Goal: Information Seeking & Learning: Learn about a topic

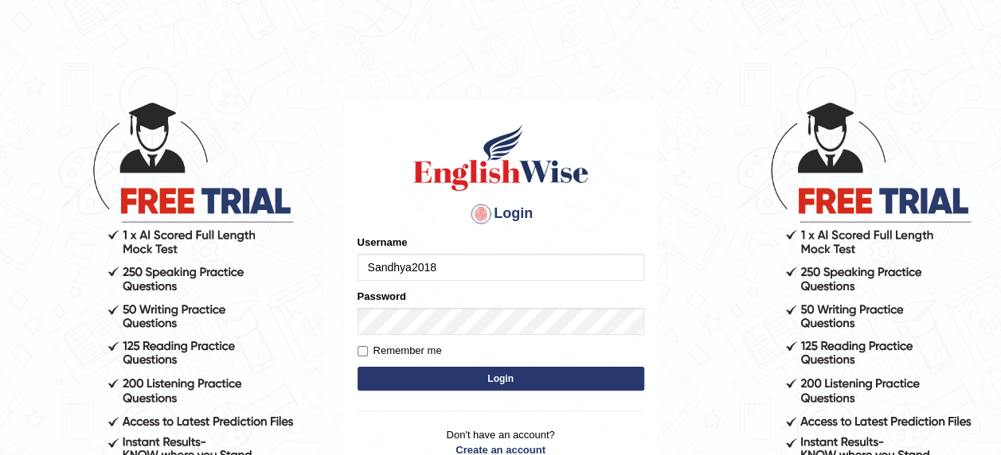
type input "Sandhya2018"
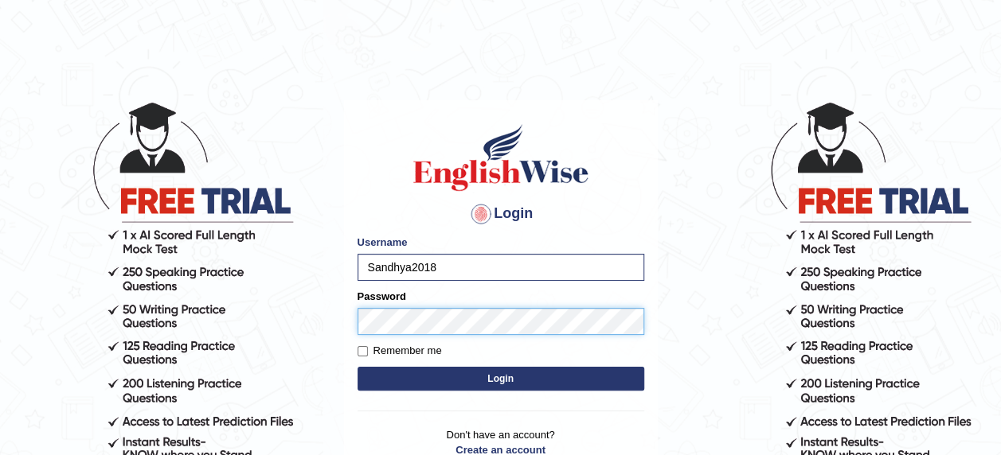
click at [357, 367] on button "Login" at bounding box center [500, 379] width 287 height 24
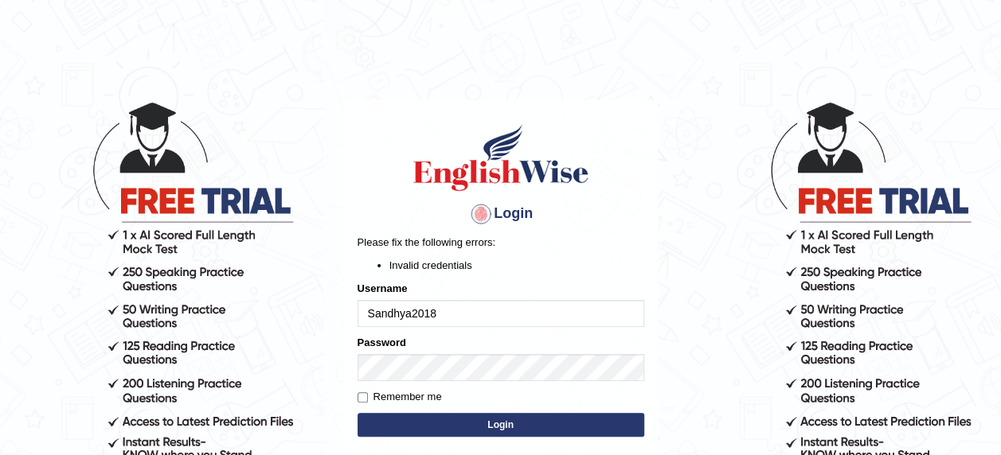
click at [456, 315] on input "Sandhya2018" at bounding box center [500, 313] width 287 height 27
type input "Sandhya1820"
click at [476, 425] on button "Login" at bounding box center [500, 425] width 287 height 24
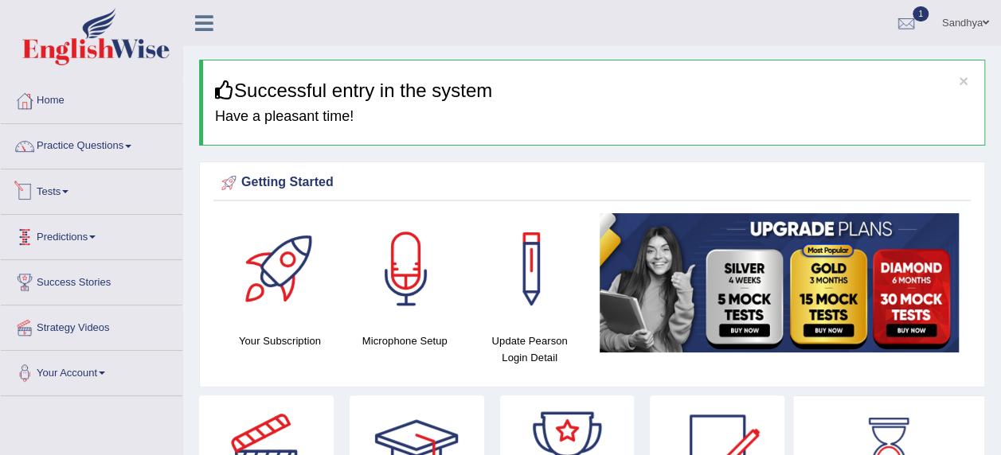
click at [67, 186] on link "Tests" at bounding box center [91, 190] width 181 height 40
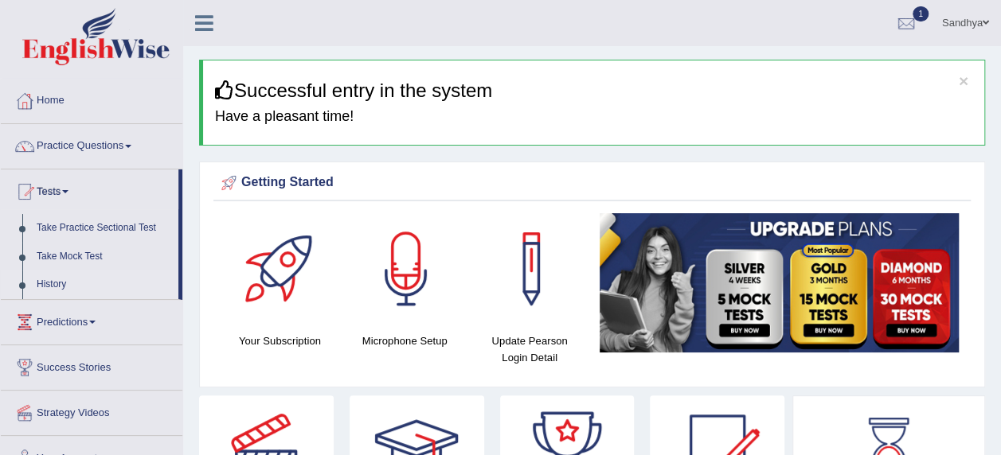
click at [64, 279] on link "History" at bounding box center [103, 285] width 149 height 29
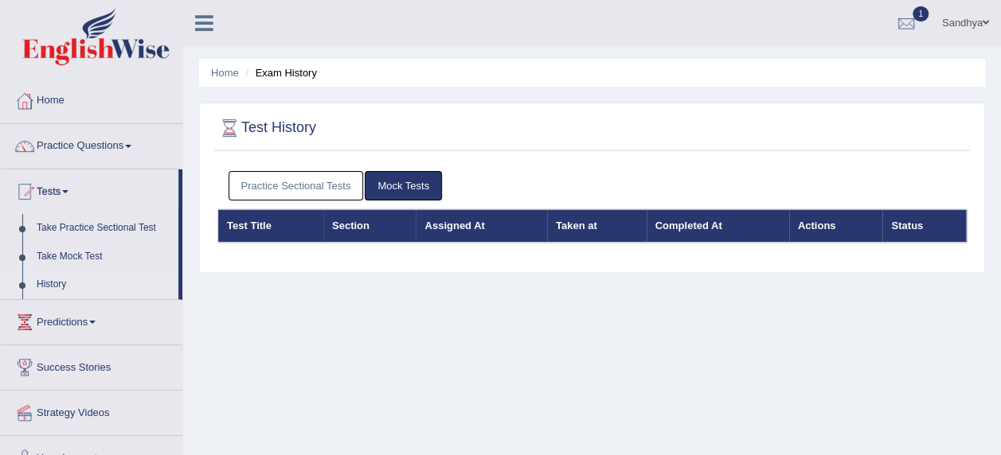
click at [337, 186] on link "Practice Sectional Tests" at bounding box center [295, 185] width 135 height 29
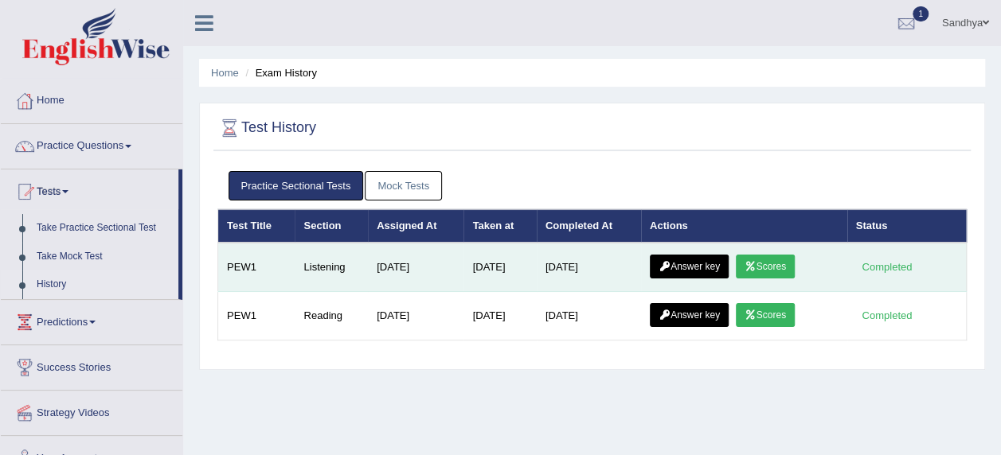
click at [756, 263] on icon at bounding box center [750, 267] width 12 height 10
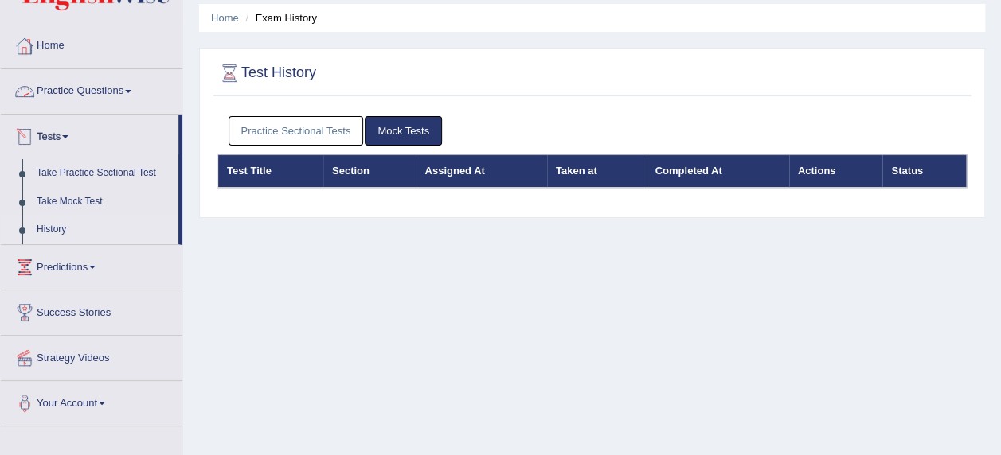
scroll to position [80, 0]
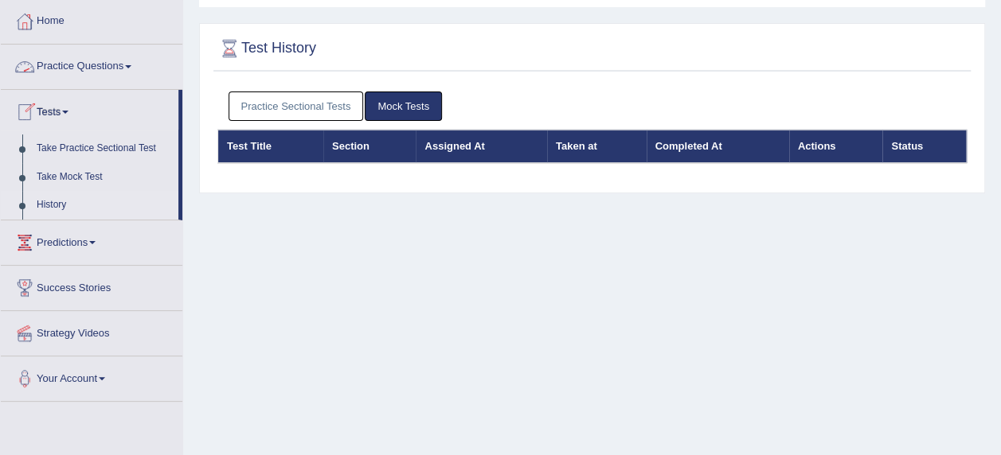
click at [127, 64] on link "Practice Questions" at bounding box center [91, 65] width 181 height 40
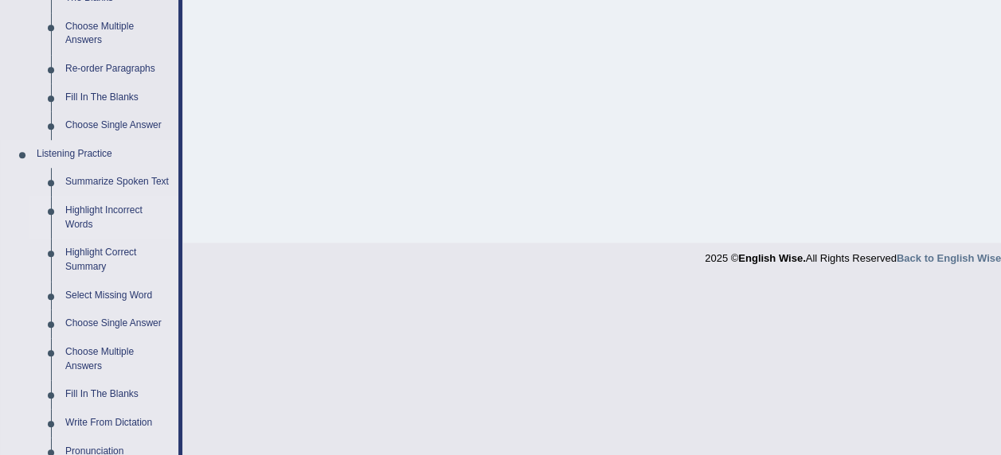
scroll to position [557, 0]
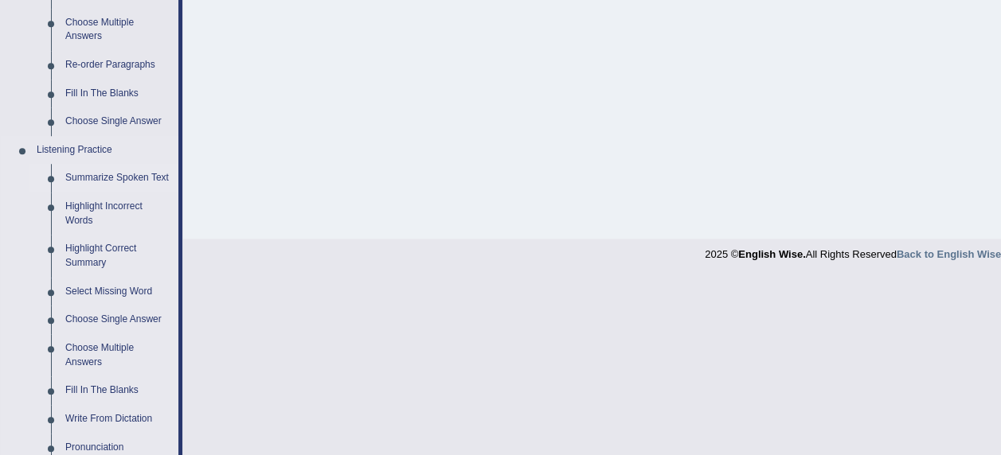
click at [123, 180] on link "Summarize Spoken Text" at bounding box center [118, 178] width 120 height 29
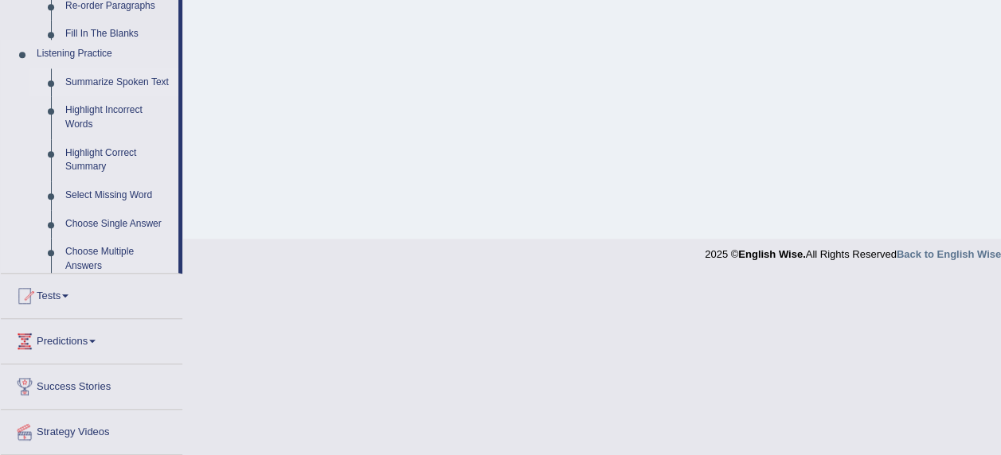
scroll to position [447, 0]
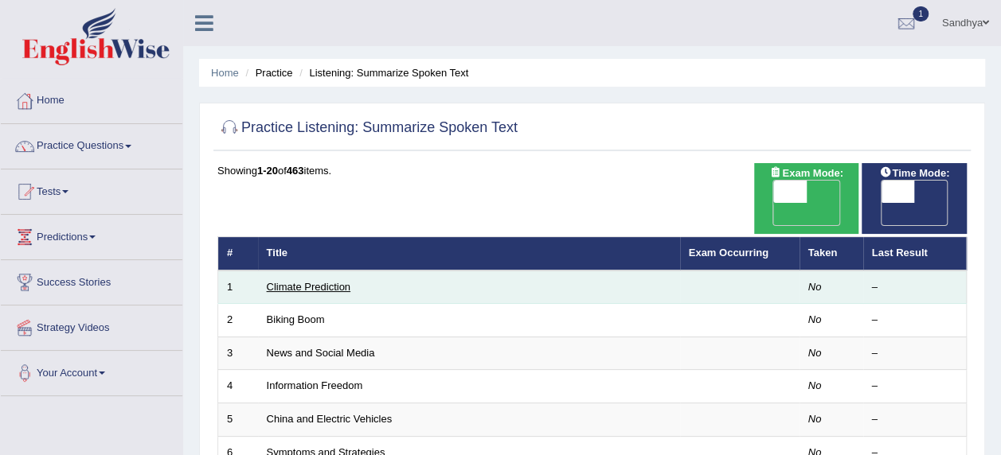
click at [306, 281] on link "Climate Prediction" at bounding box center [309, 287] width 84 height 12
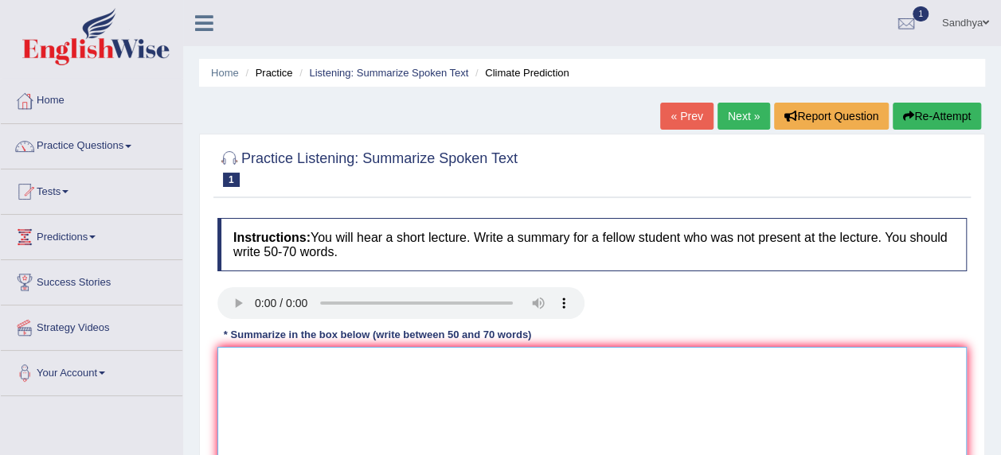
click at [333, 376] on textarea at bounding box center [591, 424] width 749 height 154
type textarea "t"
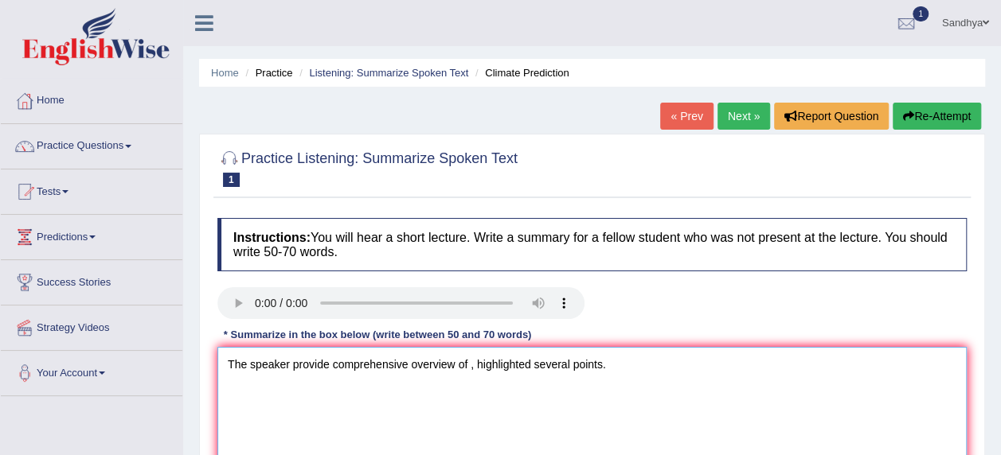
click at [323, 362] on textarea "The speaker provide comprehensive overview of , highlighted several points." at bounding box center [591, 424] width 749 height 154
click at [603, 362] on textarea "The speaker provided comprehensive overview of , highlighted several points." at bounding box center [591, 424] width 749 height 154
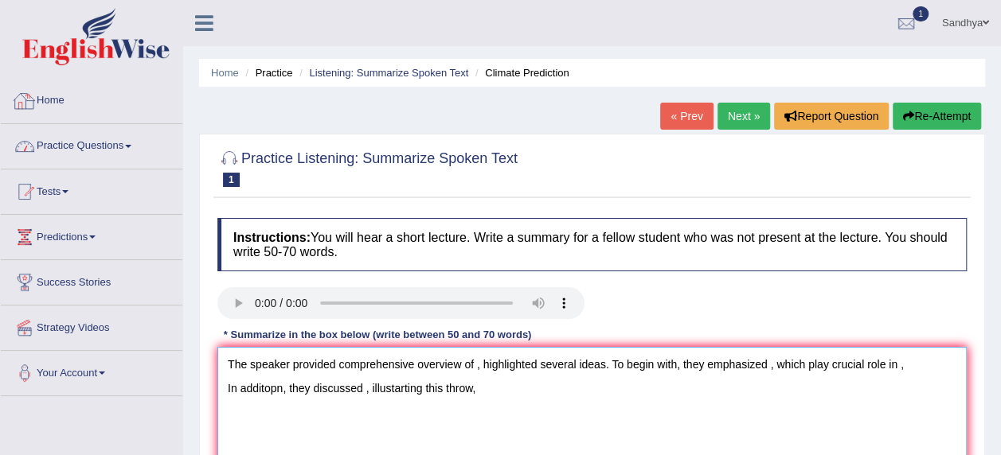
type textarea "The speaker provided comprehensive overview of , highlighted several ideas. To …"
click at [107, 148] on link "Practice Questions" at bounding box center [91, 144] width 181 height 40
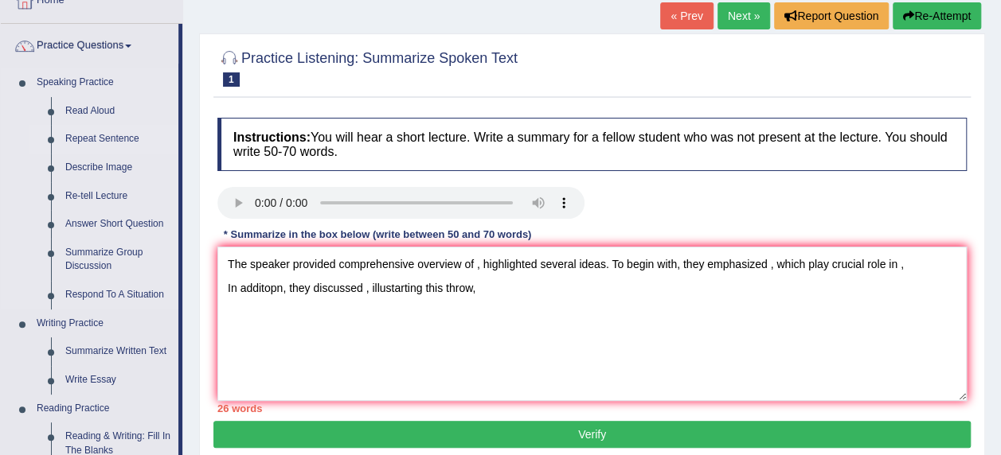
scroll to position [80, 0]
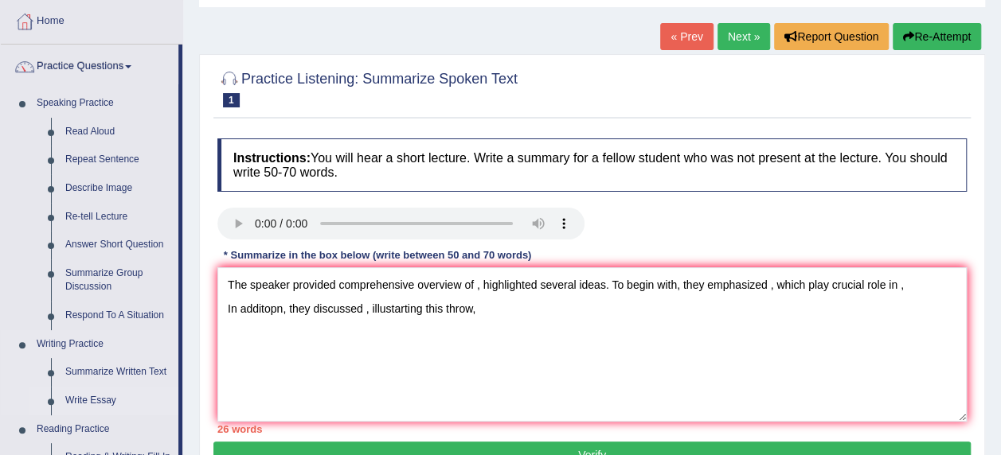
click at [96, 399] on link "Write Essay" at bounding box center [118, 401] width 120 height 29
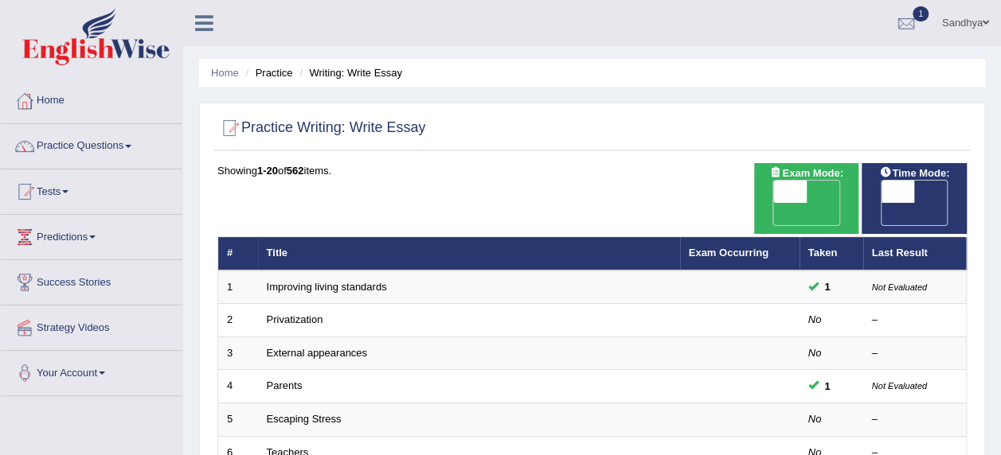
click at [259, 271] on td "Improving living standards" at bounding box center [469, 287] width 422 height 33
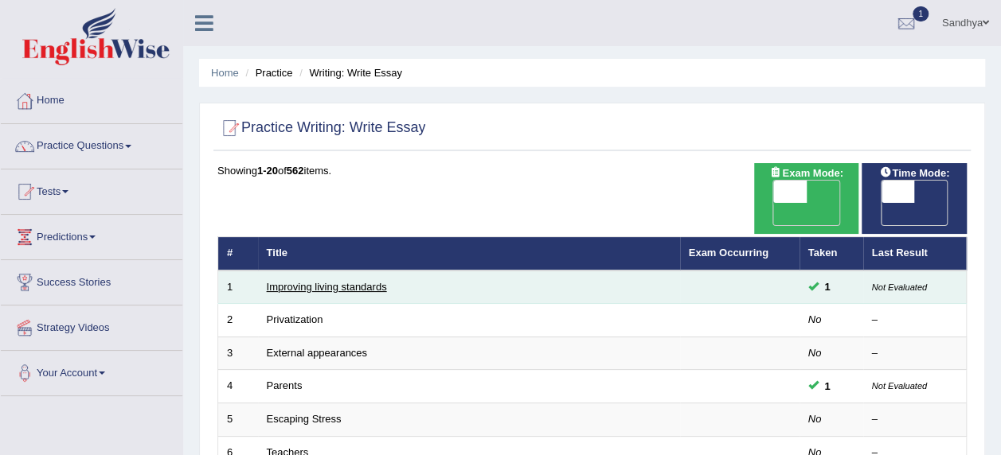
click at [300, 281] on link "Improving living standards" at bounding box center [327, 287] width 120 height 12
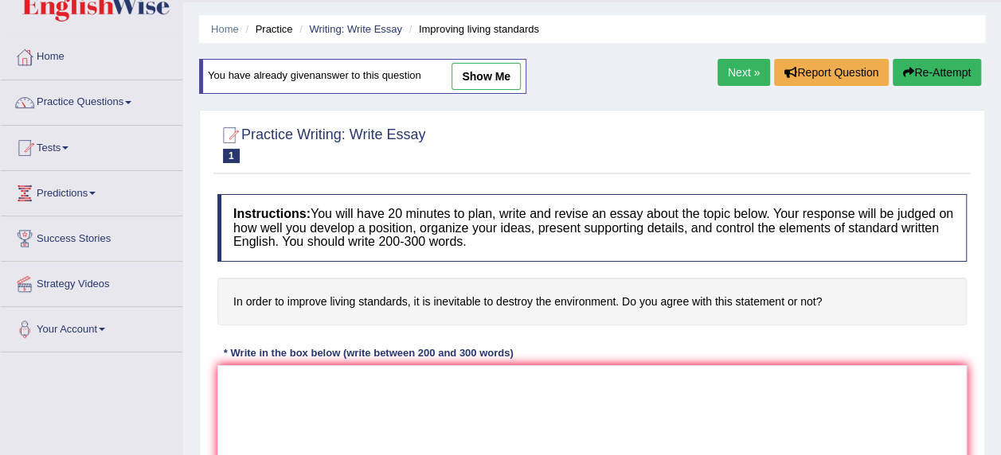
scroll to position [80, 0]
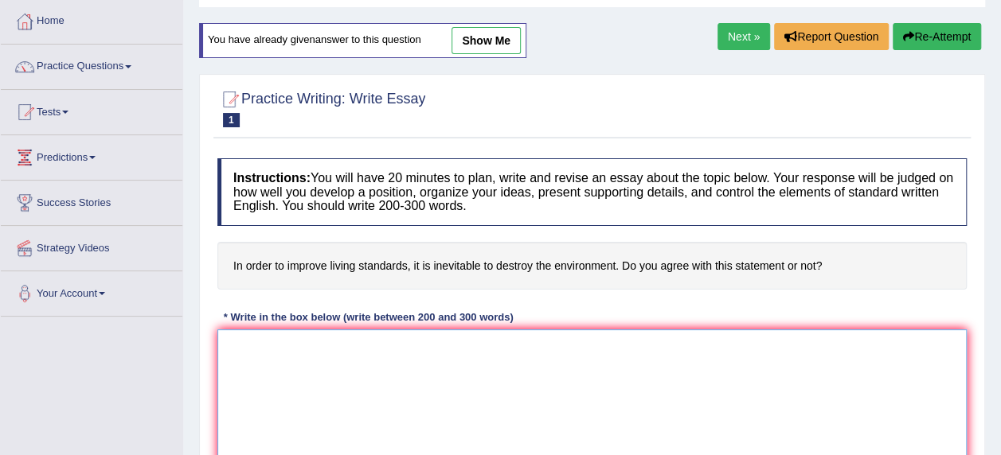
click at [291, 377] on textarea at bounding box center [591, 407] width 749 height 154
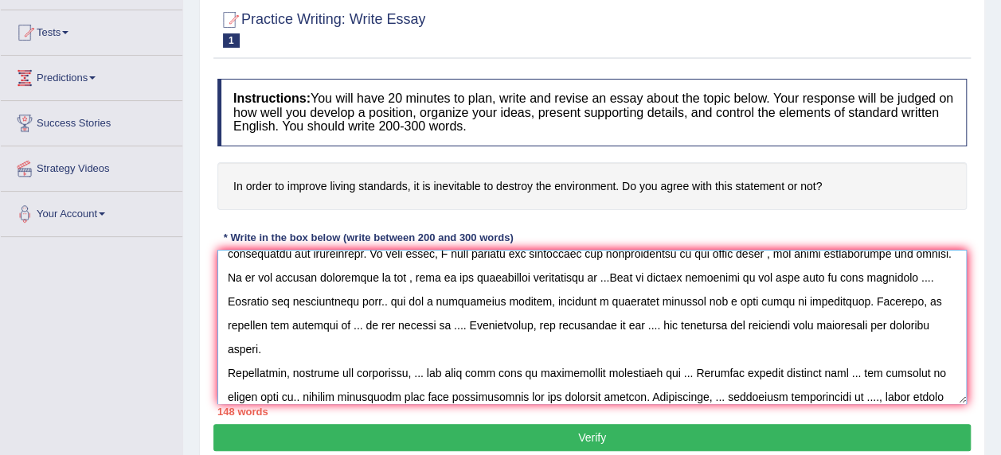
scroll to position [61, 0]
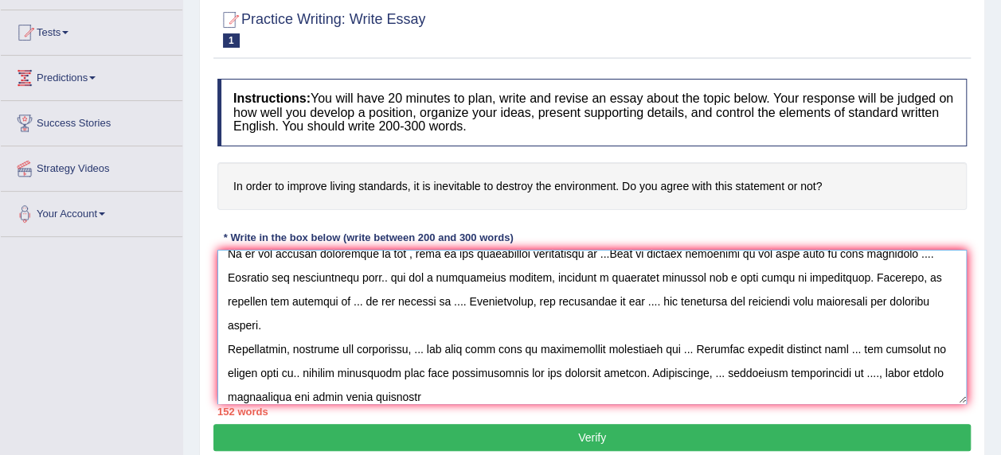
click at [298, 394] on textarea at bounding box center [591, 327] width 749 height 154
click at [451, 400] on textarea at bounding box center [591, 327] width 749 height 154
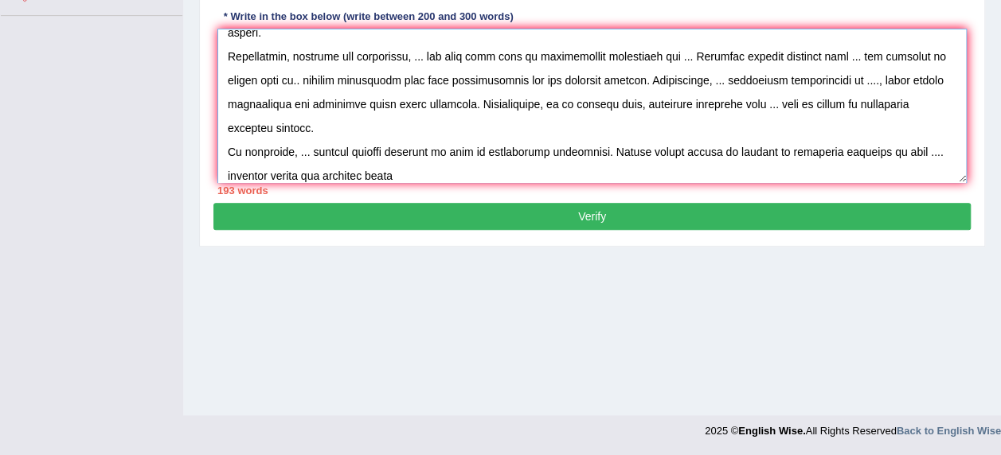
scroll to position [143, 0]
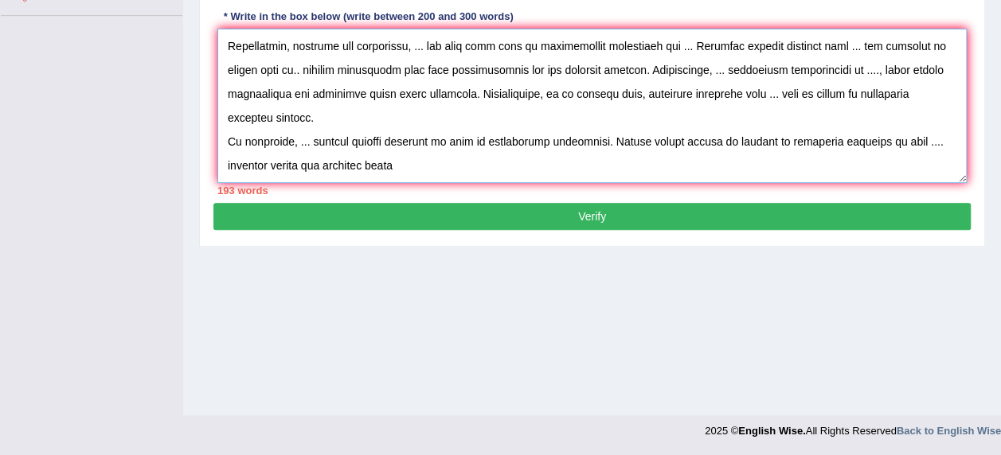
drag, startPoint x: 263, startPoint y: 173, endPoint x: 218, endPoint y: 175, distance: 45.4
click at [218, 175] on textarea at bounding box center [591, 106] width 749 height 154
click at [904, 140] on textarea at bounding box center [591, 106] width 749 height 154
click at [439, 171] on textarea at bounding box center [591, 106] width 749 height 154
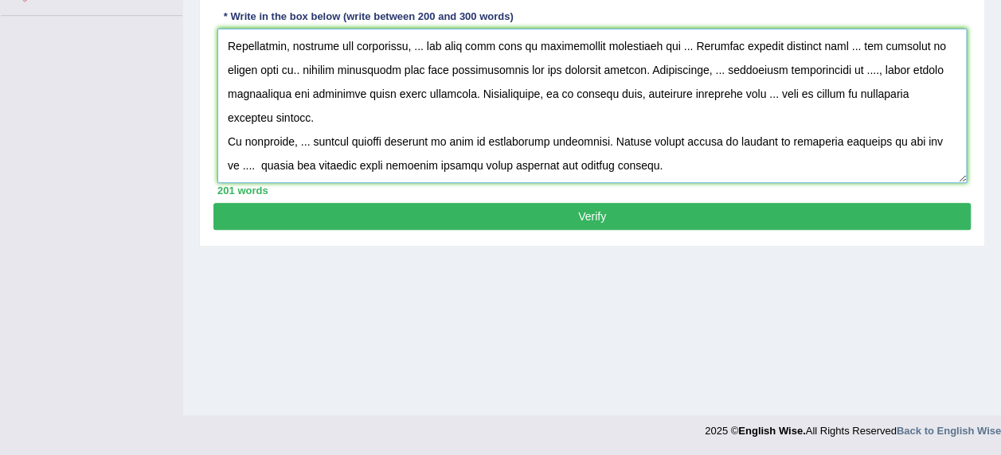
type textarea "The increasing influence of essay topic has ingnited numerous benefits. This ma…"
click at [497, 227] on button "Verify" at bounding box center [591, 216] width 757 height 27
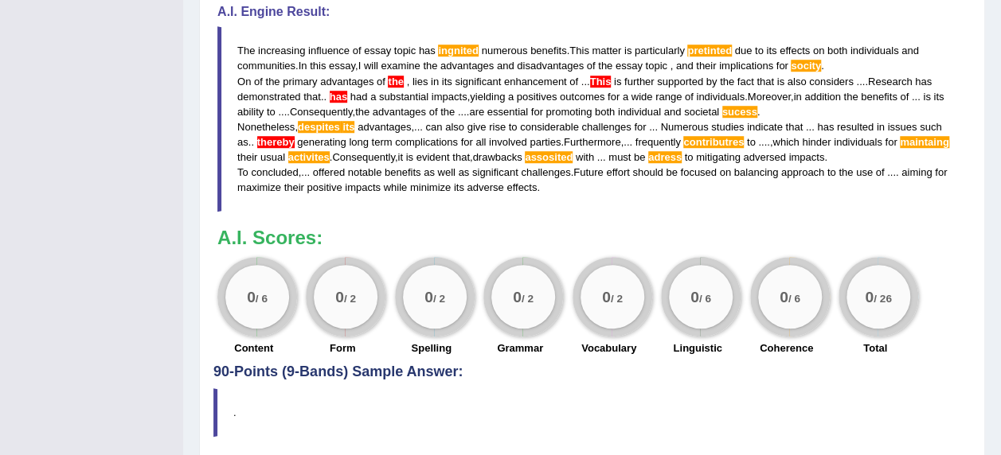
scroll to position [522, 0]
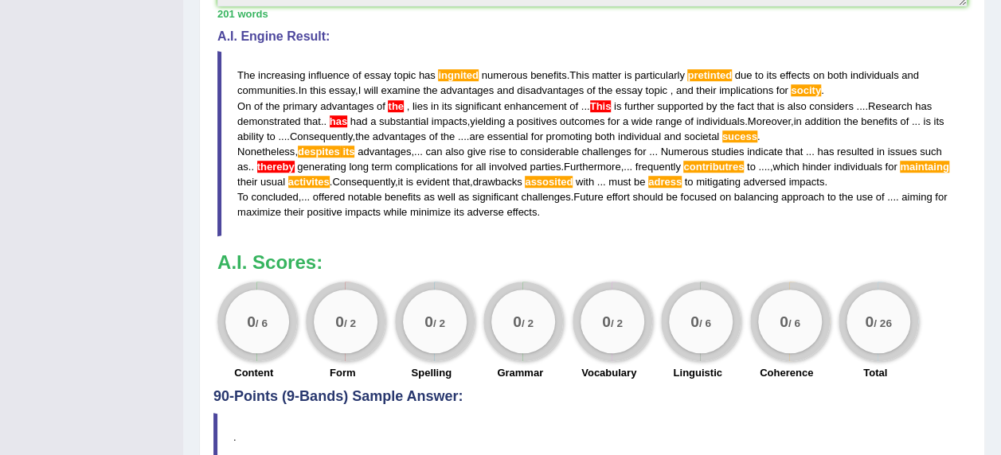
click at [455, 74] on span "ingnited" at bounding box center [458, 75] width 41 height 12
click at [597, 100] on span "This" at bounding box center [600, 106] width 21 height 12
click at [753, 131] on span "sucess" at bounding box center [739, 137] width 35 height 12
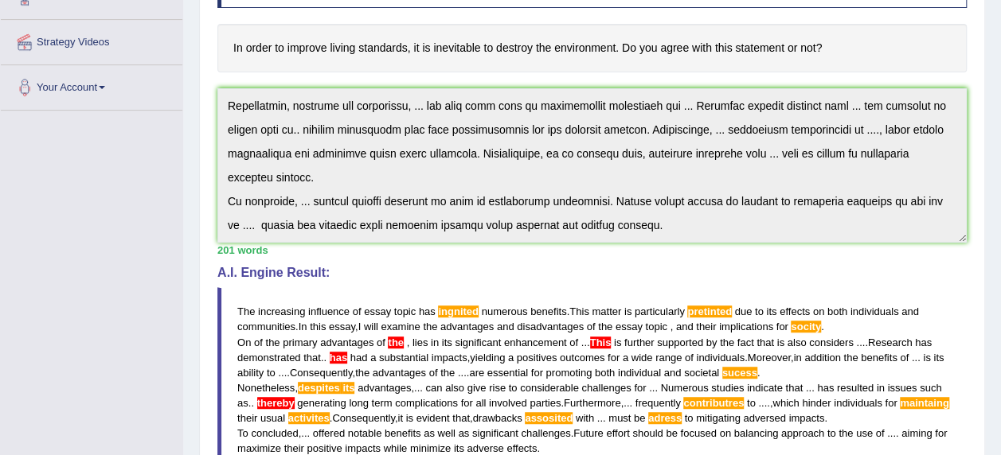
scroll to position [204, 0]
